Goal: Task Accomplishment & Management: Complete application form

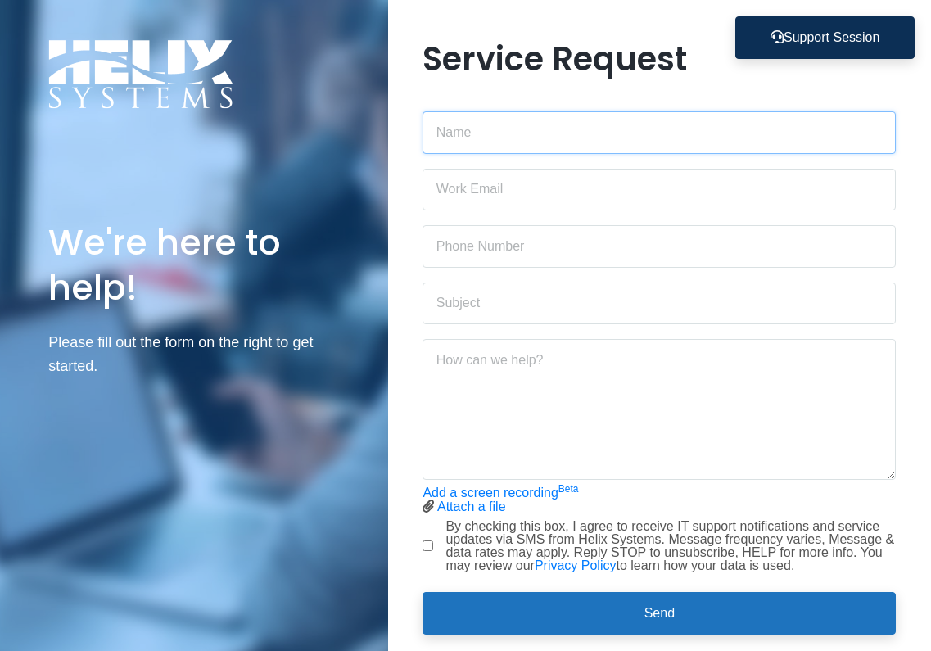
click at [544, 141] on input "text" at bounding box center [658, 132] width 473 height 43
type input "[PERSON_NAME]"
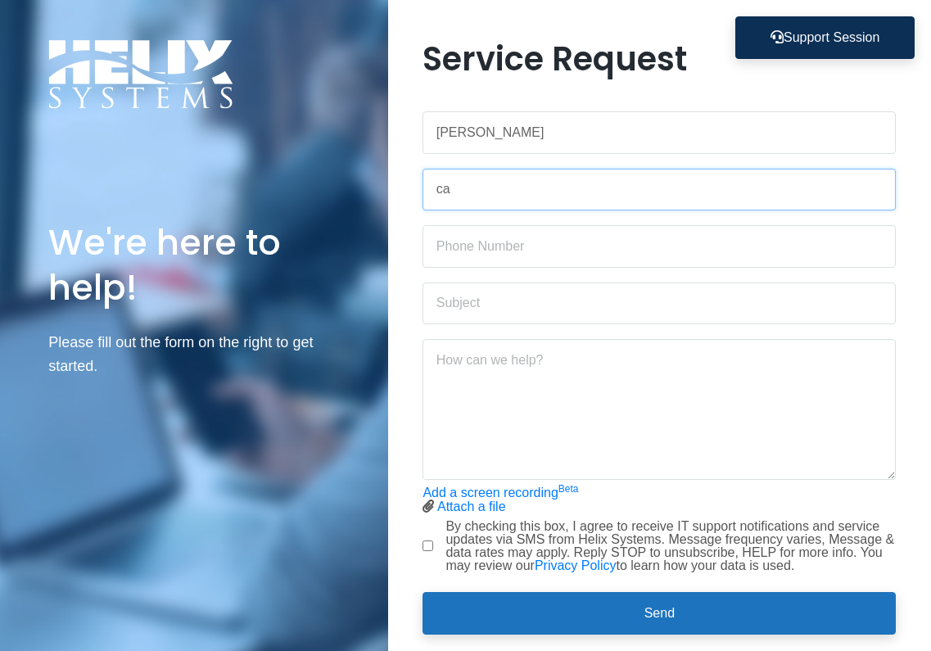
type input "[PERSON_NAME][EMAIL_ADDRESS][PERSON_NAME][DOMAIN_NAME]"
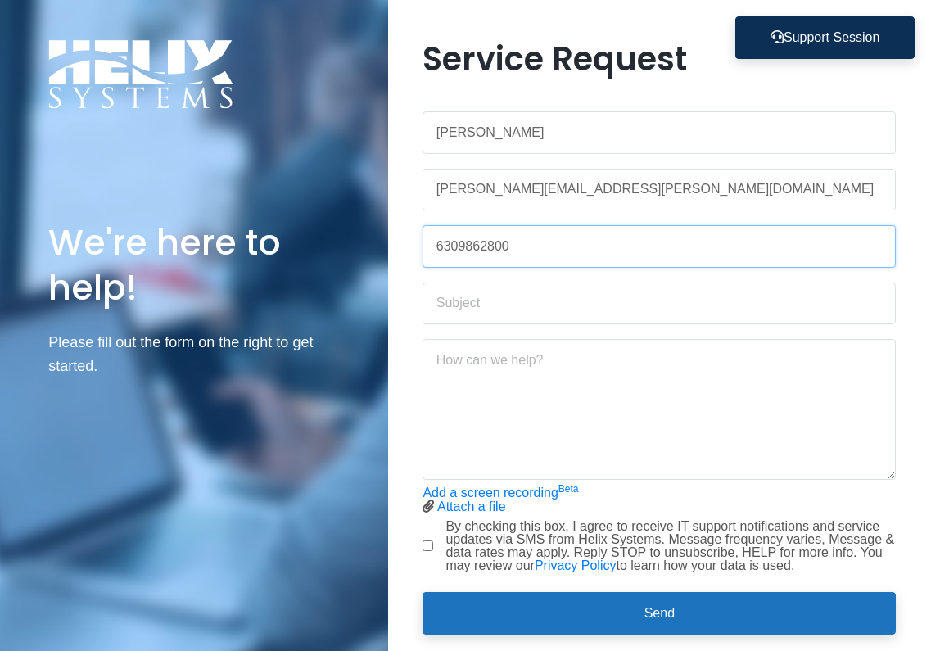
click at [506, 253] on input "6309862800" at bounding box center [658, 246] width 473 height 43
type input "8"
type input "8328606634"
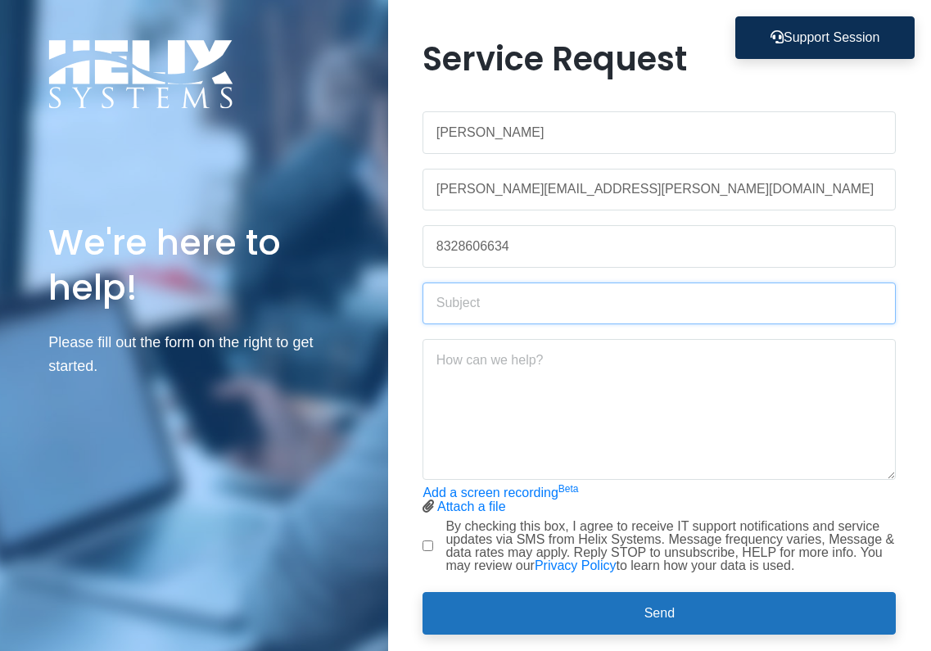
click at [464, 295] on input "text" at bounding box center [658, 303] width 473 height 43
type input "M"
type input "New Phone: Locked out of Authenticator App"
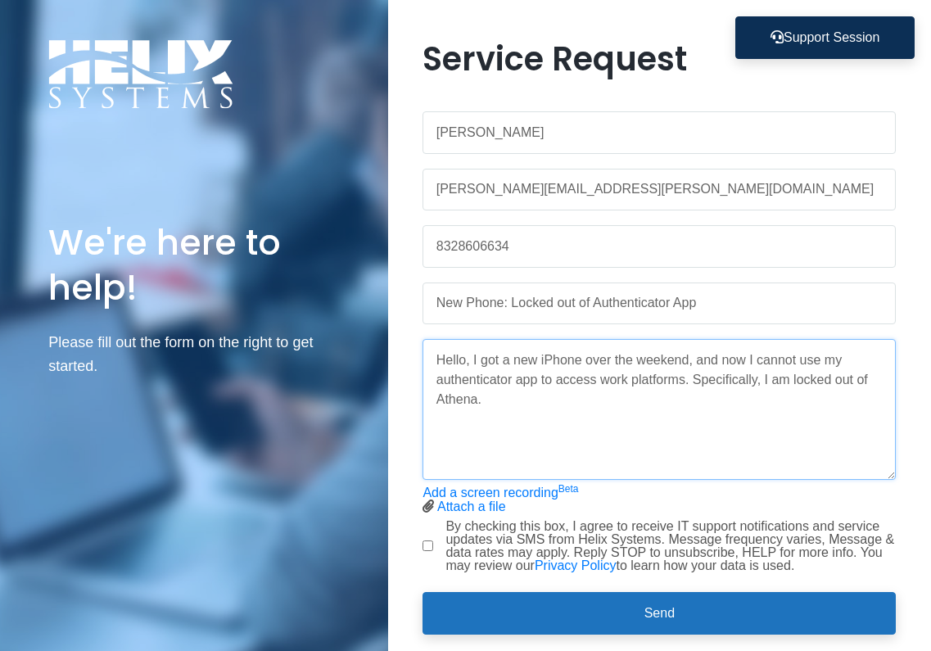
type textarea "Hello, I got a new iPhone over the weekend, and now I cannot use my authenticat…"
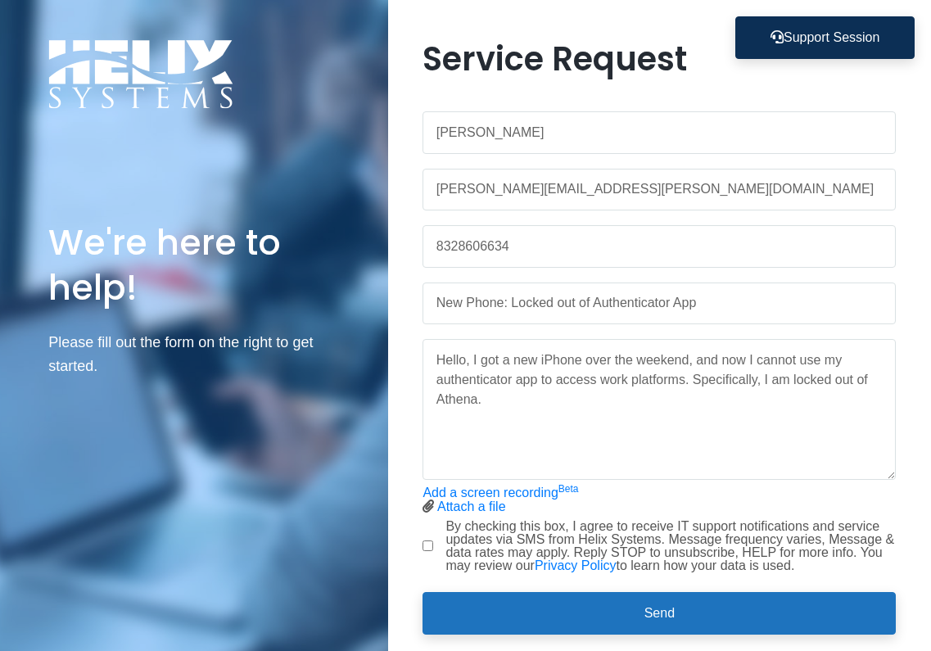
click at [445, 543] on label "By checking this box, I agree to receive IT support notifications and service u…" at bounding box center [670, 546] width 450 height 52
click at [433, 543] on input "By checking this box, I agree to receive IT support notifications and service u…" at bounding box center [427, 545] width 11 height 11
checkbox input "true"
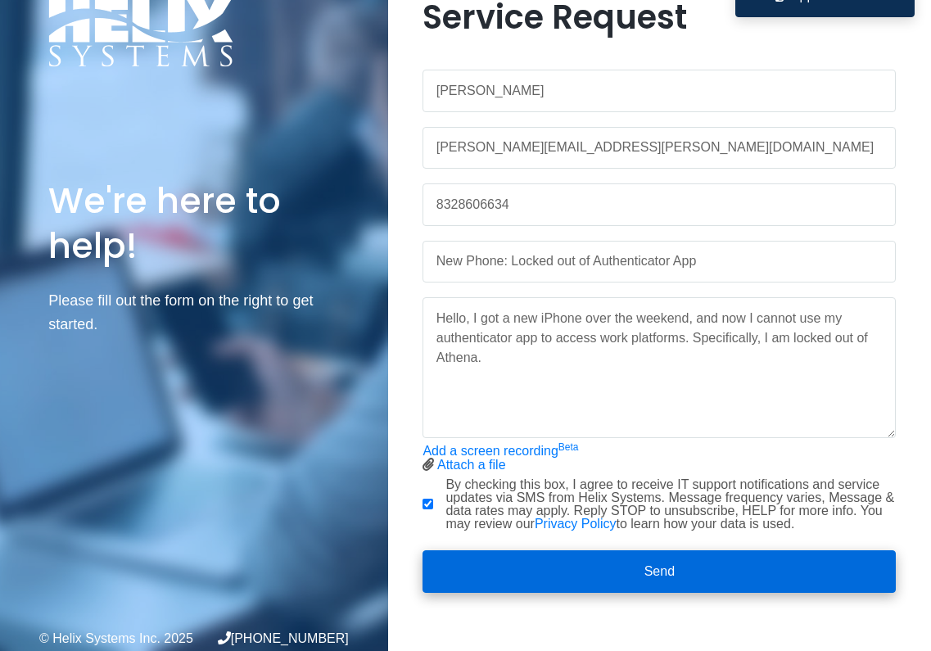
click at [489, 567] on button "Send" at bounding box center [658, 571] width 473 height 43
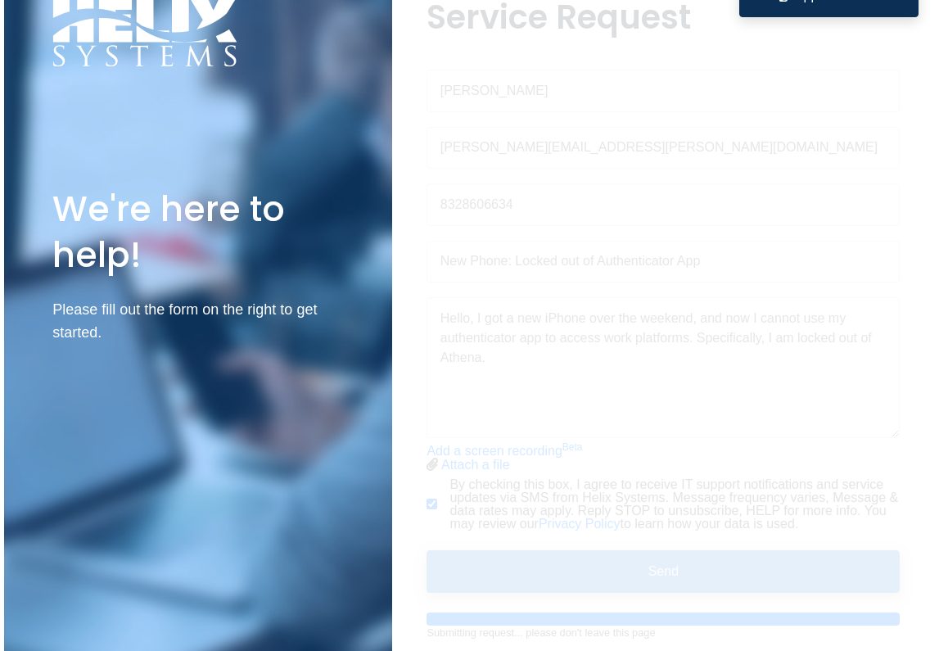
scroll to position [0, 0]
